Goal: Task Accomplishment & Management: Manage account settings

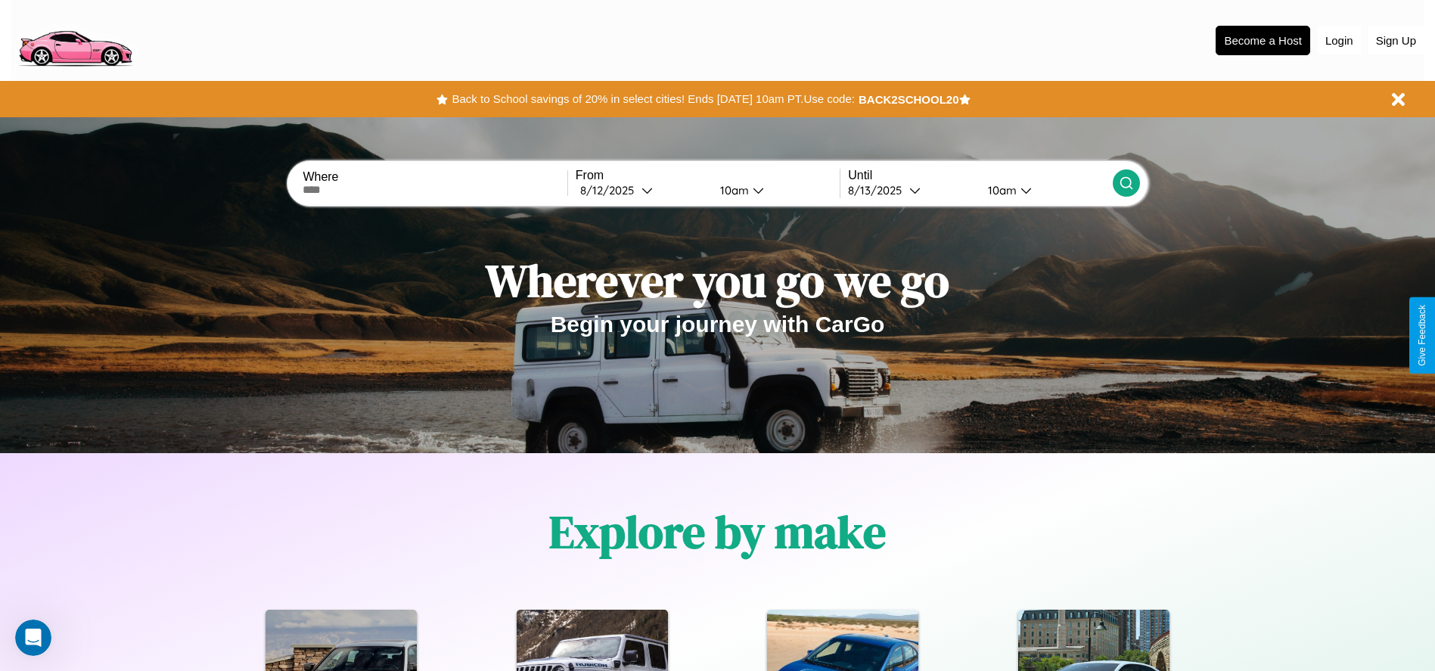
scroll to position [314, 0]
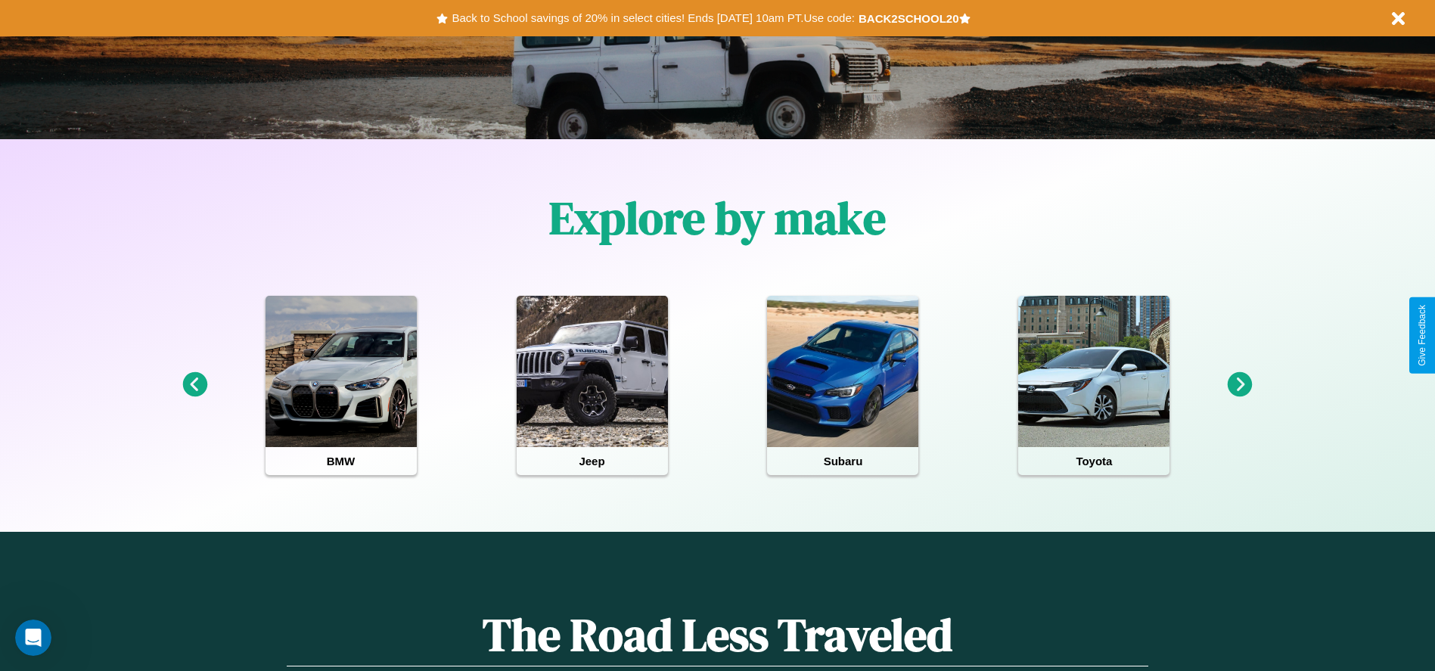
click at [1240, 385] on icon at bounding box center [1240, 384] width 25 height 25
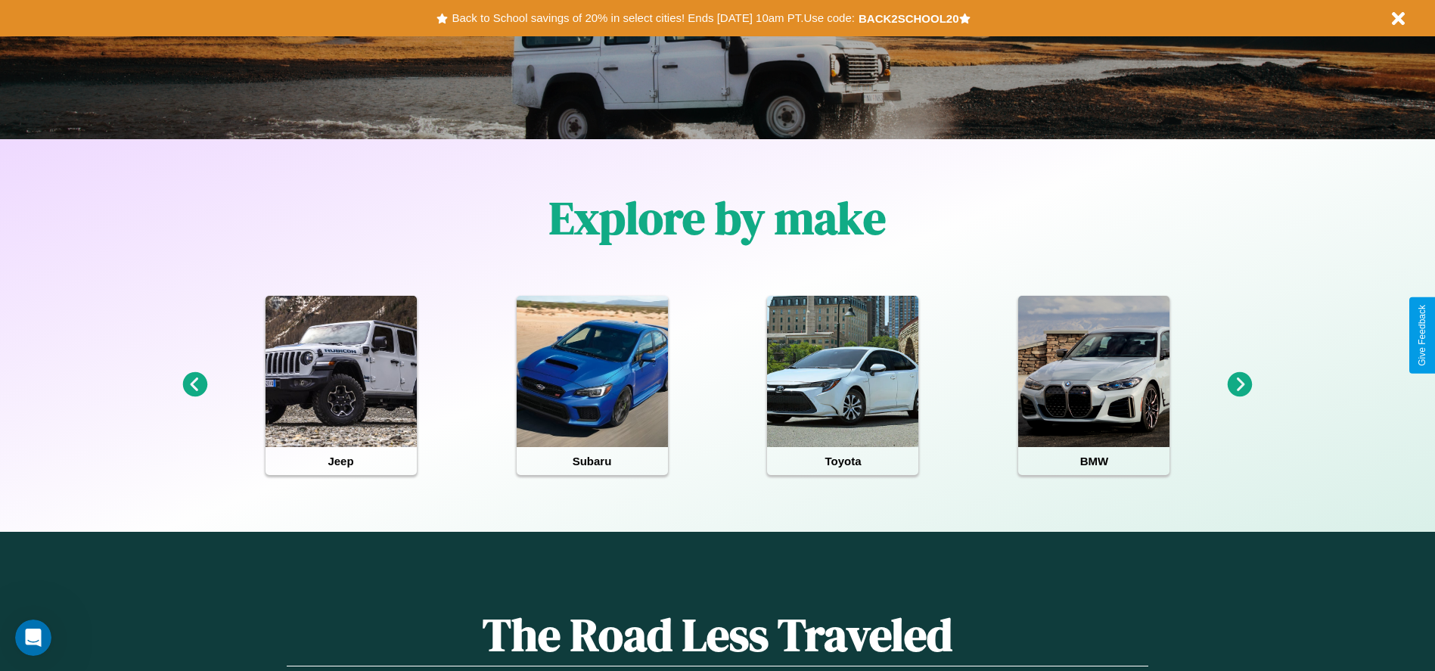
click at [1240, 385] on icon at bounding box center [1240, 384] width 25 height 25
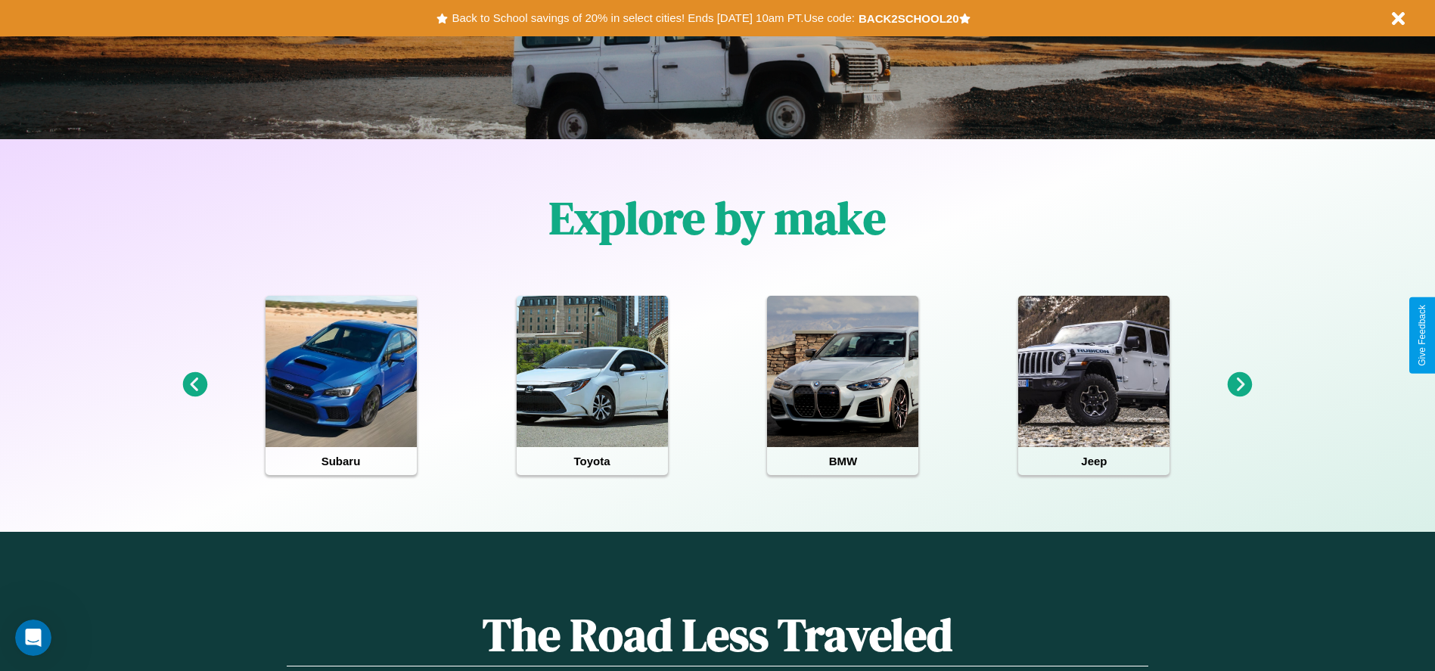
click at [1240, 385] on icon at bounding box center [1240, 384] width 25 height 25
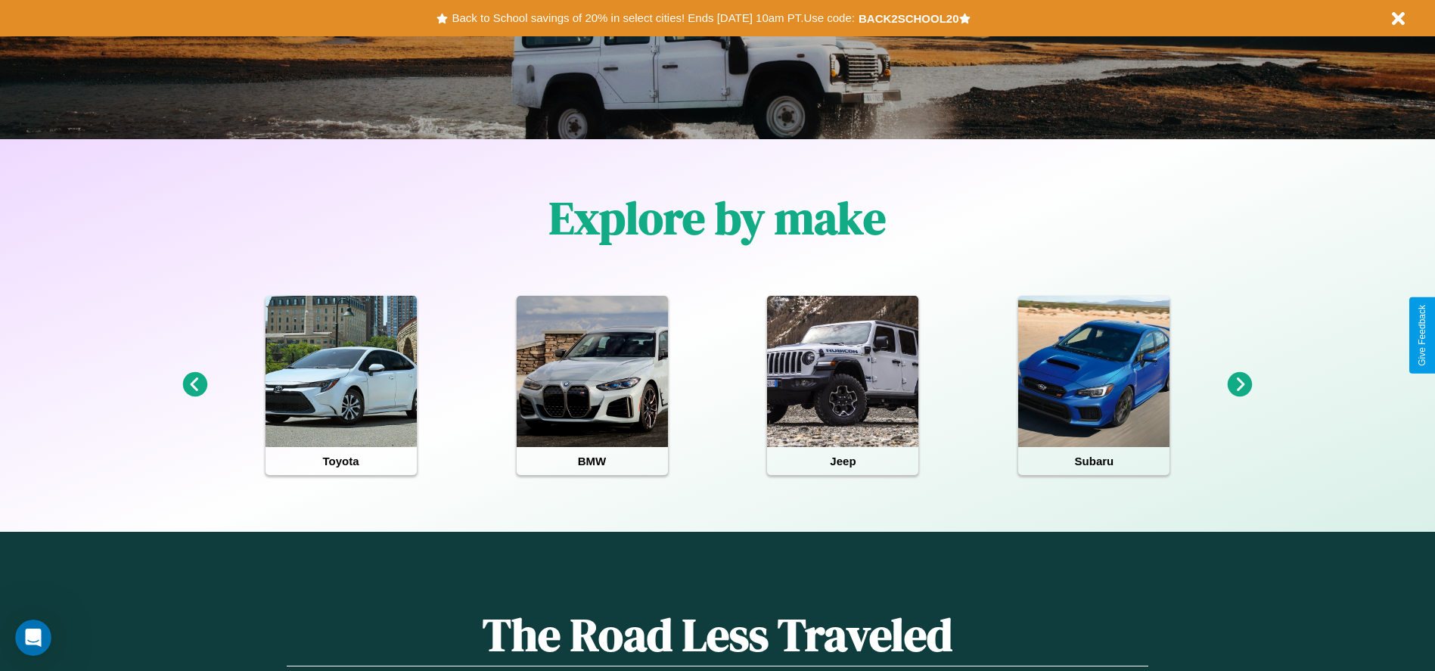
click at [194, 385] on icon at bounding box center [194, 384] width 25 height 25
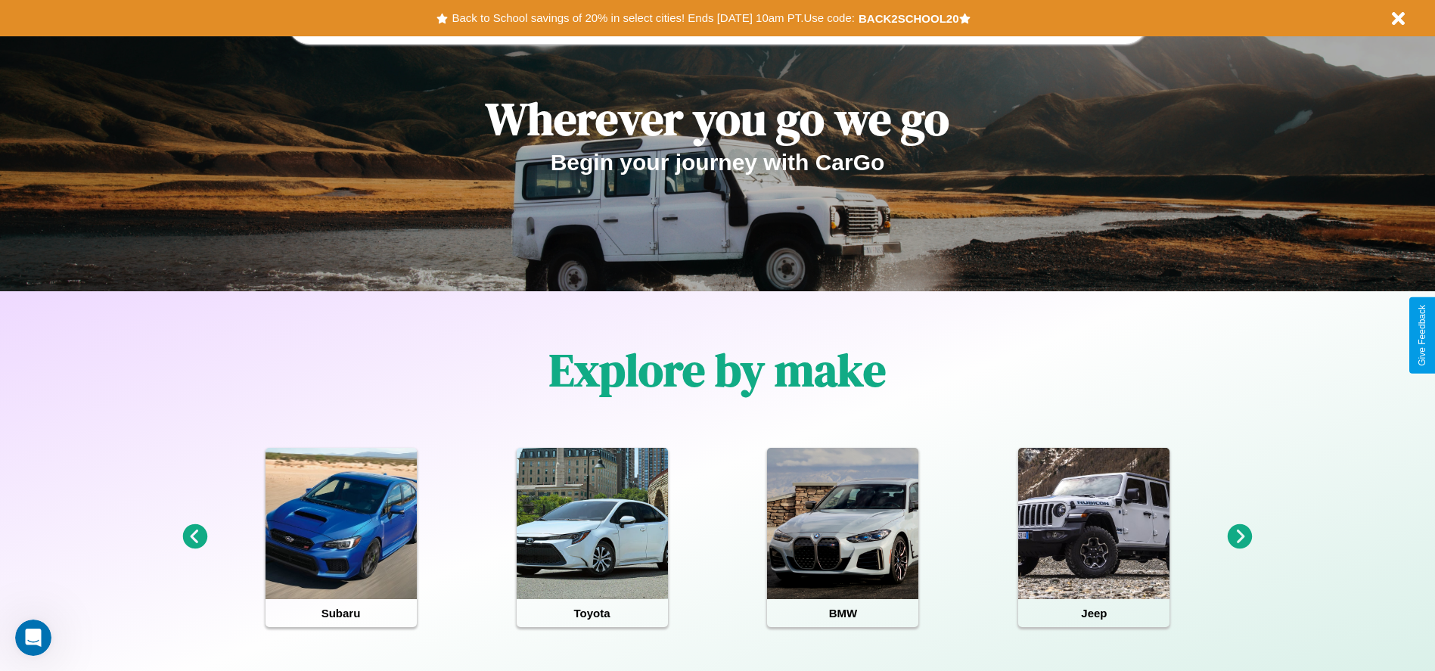
scroll to position [0, 0]
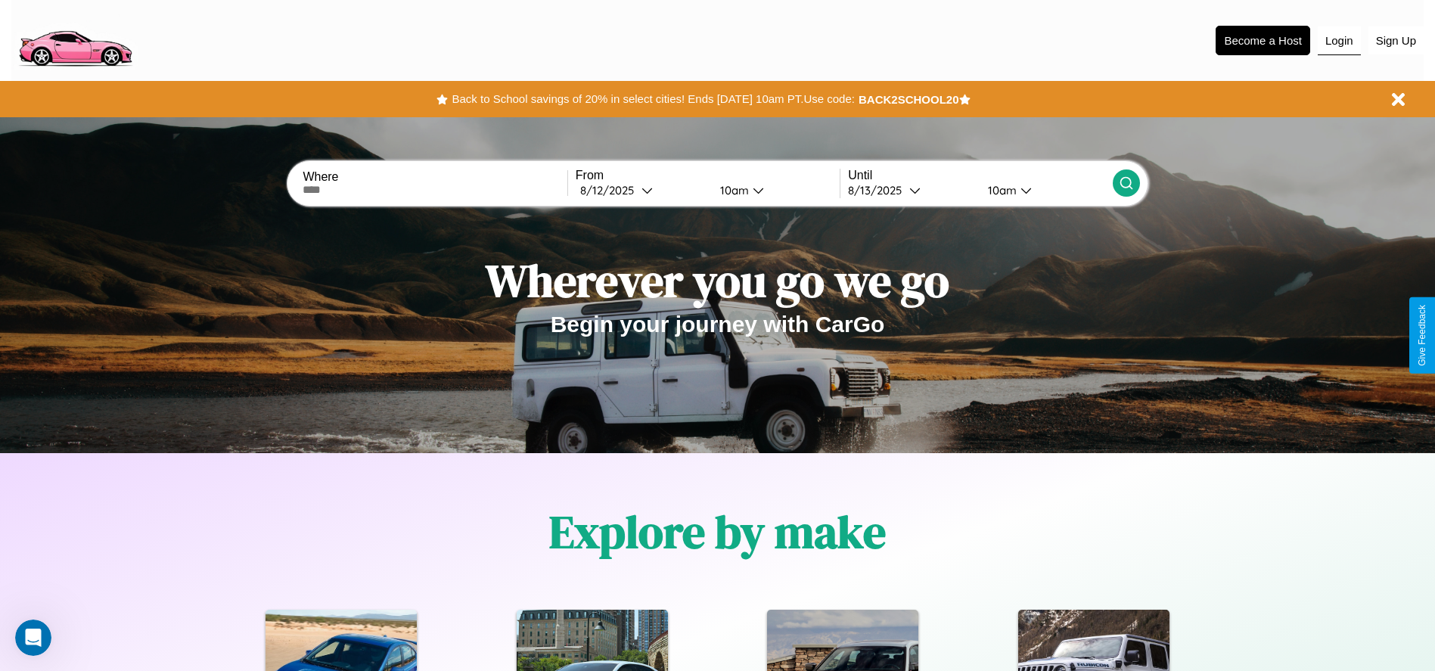
click at [1339, 40] on button "Login" at bounding box center [1339, 40] width 43 height 29
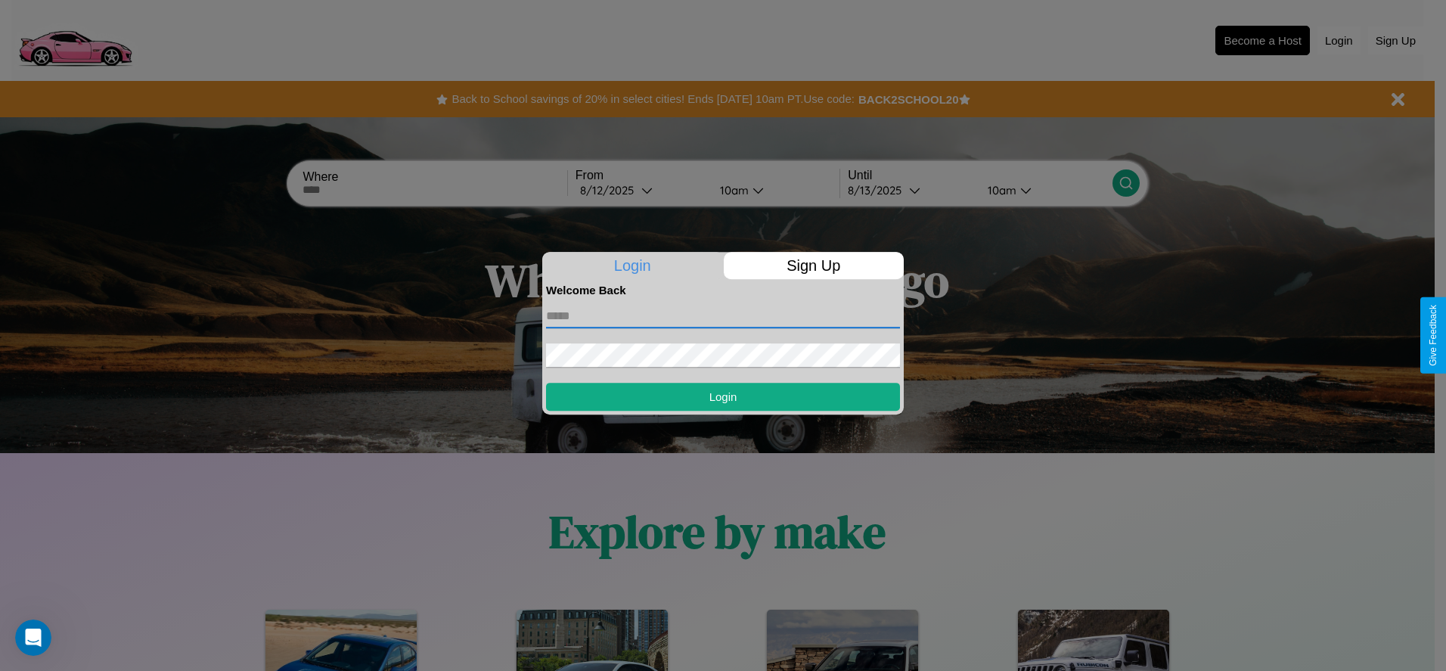
click at [723, 315] on input "text" at bounding box center [723, 316] width 354 height 24
type input "**********"
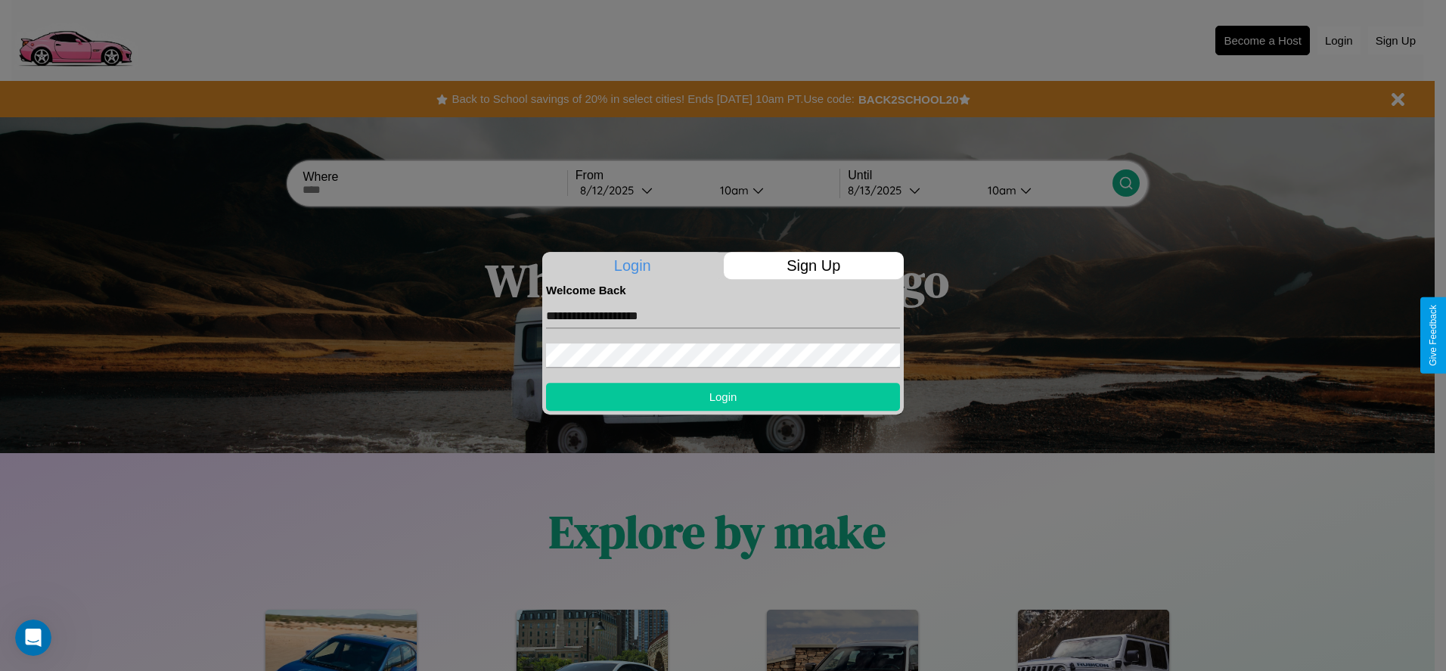
click at [723, 396] on button "Login" at bounding box center [723, 397] width 354 height 28
